Goal: Task Accomplishment & Management: Manage account settings

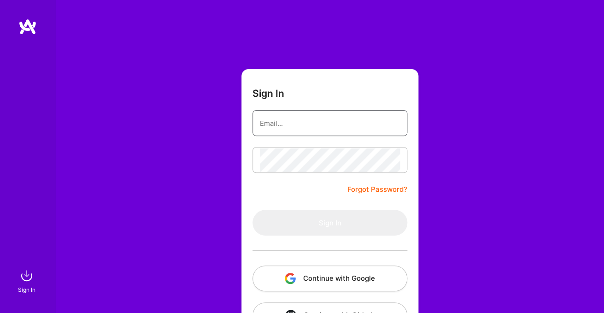
type input "[EMAIL_ADDRESS][DOMAIN_NAME]"
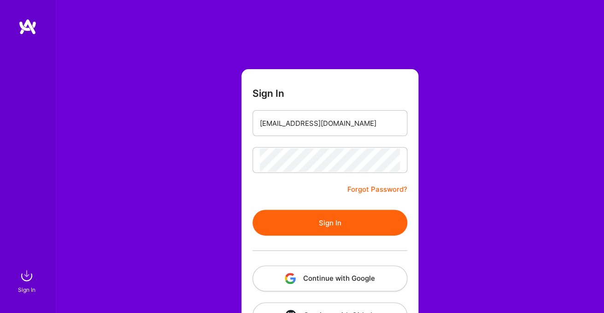
click at [330, 222] on button "Sign In" at bounding box center [330, 223] width 155 height 26
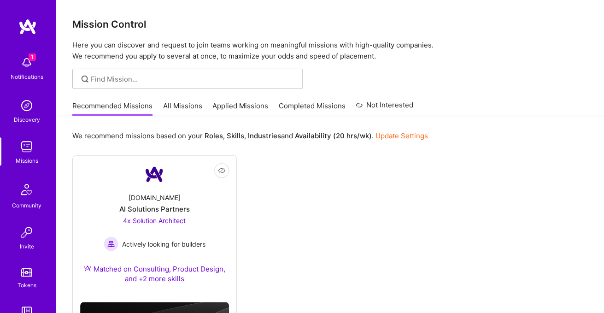
click at [235, 104] on link "Applied Missions" at bounding box center [240, 108] width 56 height 15
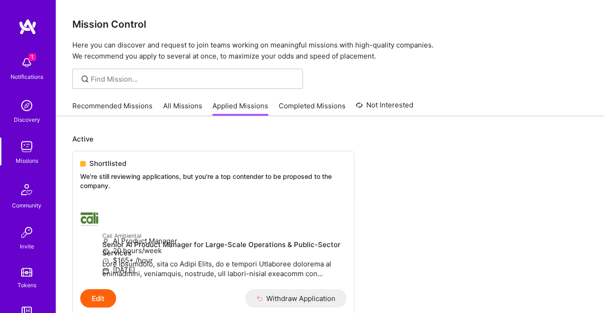
click at [99, 107] on link "Recommended Missions" at bounding box center [112, 108] width 80 height 15
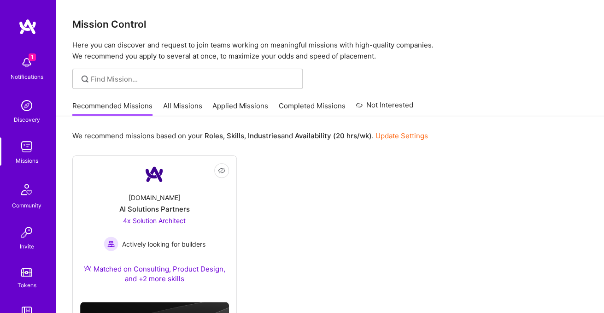
click at [167, 101] on link "All Missions" at bounding box center [182, 108] width 39 height 15
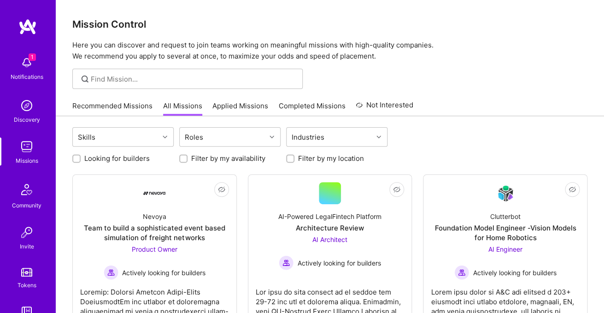
click at [234, 111] on link "Applied Missions" at bounding box center [240, 108] width 56 height 15
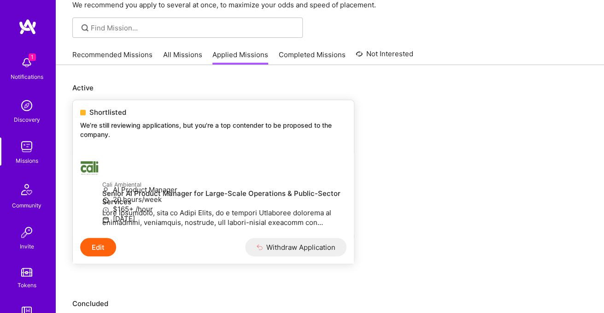
scroll to position [42, 0]
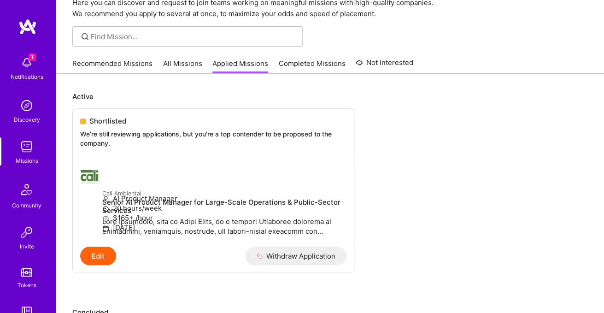
click at [167, 62] on link "All Missions" at bounding box center [182, 66] width 39 height 15
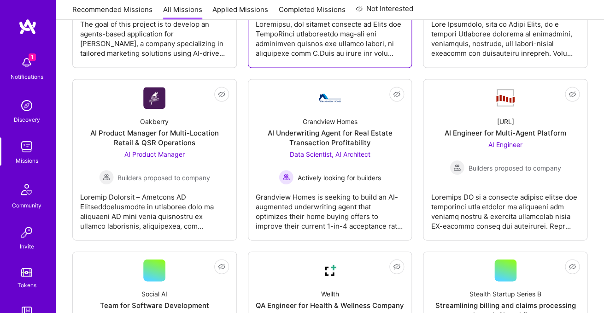
scroll to position [442, 0]
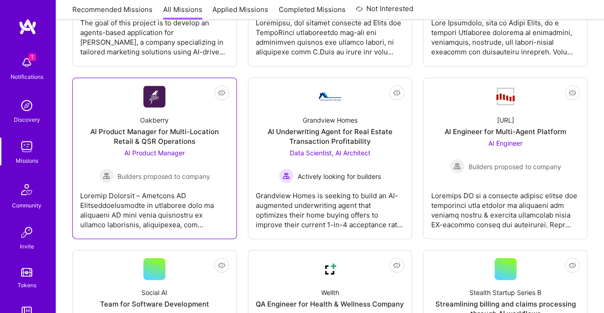
click at [206, 157] on div "AI Product Manager Builders proposed to company" at bounding box center [154, 165] width 111 height 35
